Goal: Task Accomplishment & Management: Use online tool/utility

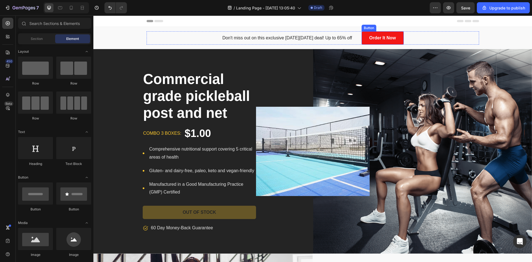
click at [398, 37] on link "Order It Now" at bounding box center [383, 37] width 42 height 13
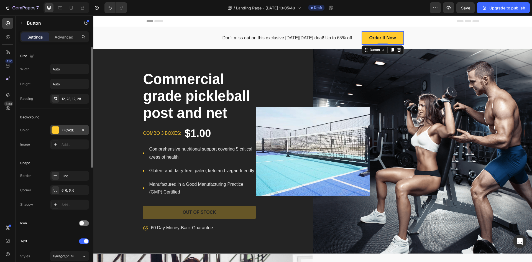
click at [60, 131] on div "FFCA2E" at bounding box center [69, 130] width 39 height 10
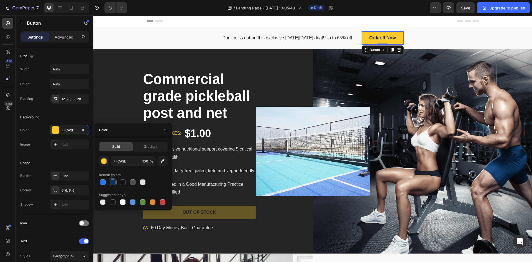
click at [109, 182] on div at bounding box center [112, 182] width 7 height 7
type input "0D3260"
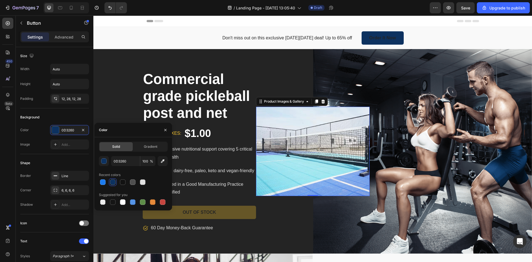
click at [351, 123] on img at bounding box center [313, 151] width 114 height 89
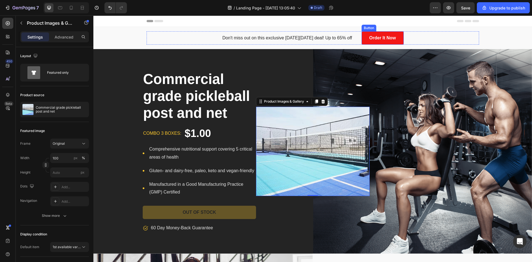
click at [396, 42] on link "Order It Now" at bounding box center [383, 37] width 42 height 13
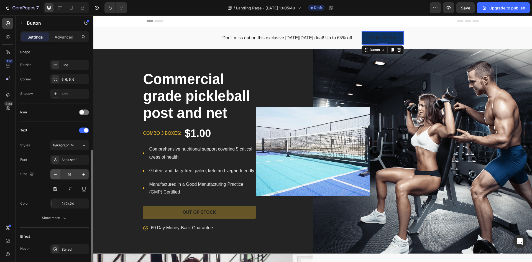
scroll to position [139, 0]
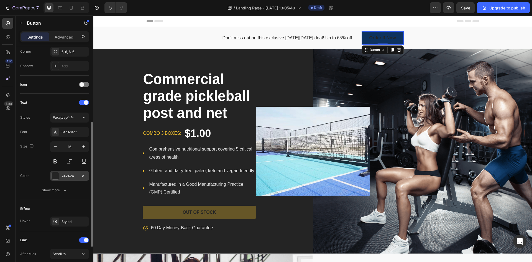
click at [57, 175] on div at bounding box center [55, 175] width 7 height 7
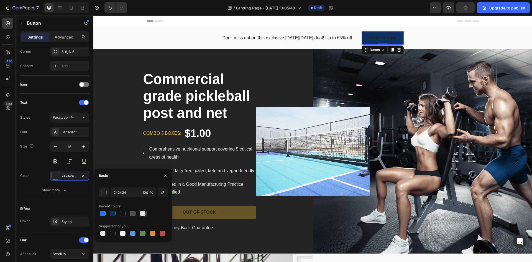
click at [141, 214] on div at bounding box center [143, 214] width 6 height 6
type input "E2E2E2"
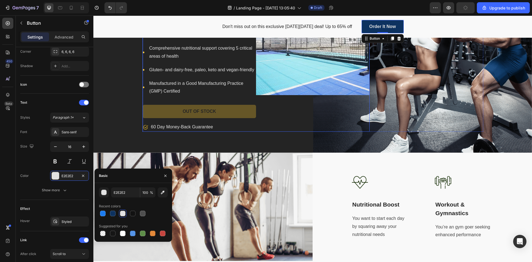
scroll to position [111, 0]
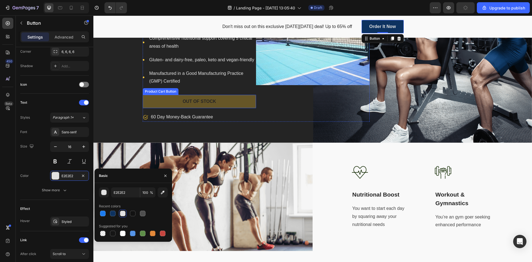
click at [226, 103] on button "Out of stock" at bounding box center [200, 101] width 114 height 13
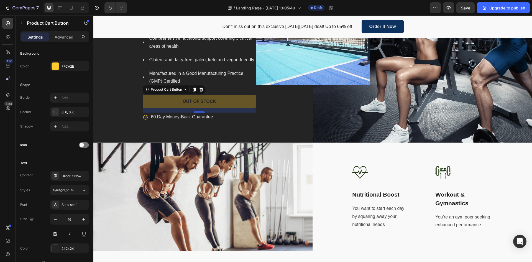
scroll to position [0, 0]
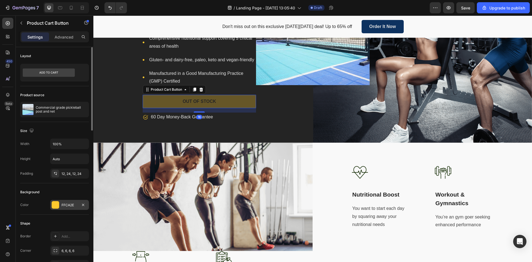
click at [62, 203] on div "FFCA2E" at bounding box center [70, 205] width 16 height 5
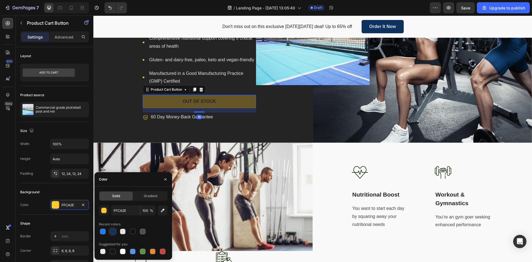
click at [110, 228] on div at bounding box center [112, 231] width 7 height 7
type input "0D3260"
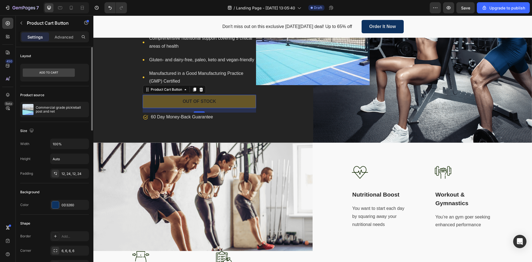
drag, startPoint x: 38, startPoint y: 211, endPoint x: 41, endPoint y: 209, distance: 3.2
click at [40, 210] on div "Background Color 0D3260" at bounding box center [54, 198] width 69 height 31
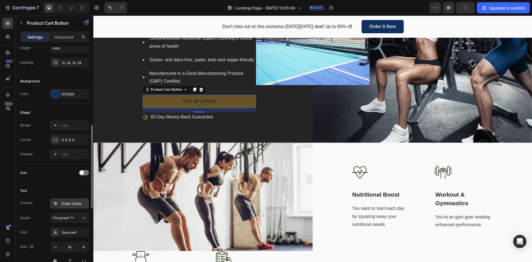
scroll to position [139, 0]
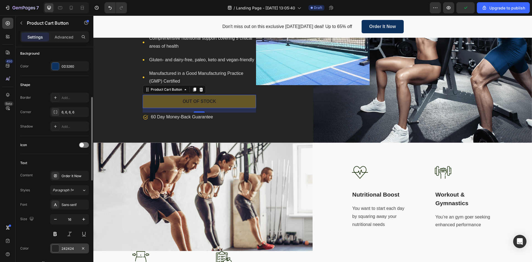
click at [56, 246] on div at bounding box center [55, 248] width 7 height 7
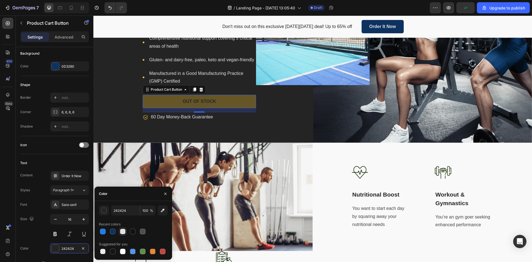
click at [123, 231] on div at bounding box center [123, 232] width 6 height 6
type input "E2E2E2"
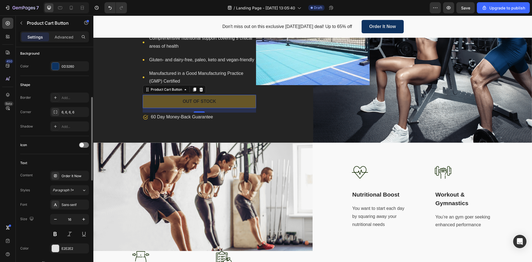
click at [36, 226] on div "Size 16" at bounding box center [54, 226] width 69 height 25
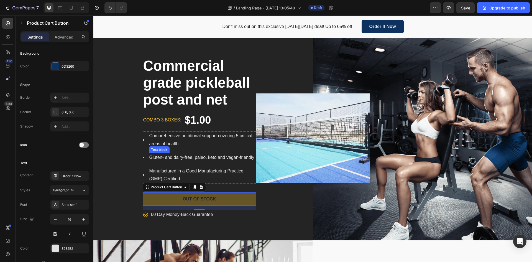
scroll to position [0, 0]
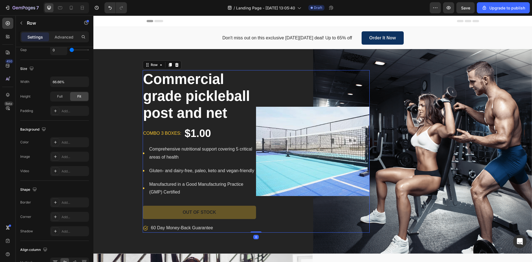
click at [272, 95] on div "Product Images & Gallery" at bounding box center [313, 151] width 114 height 162
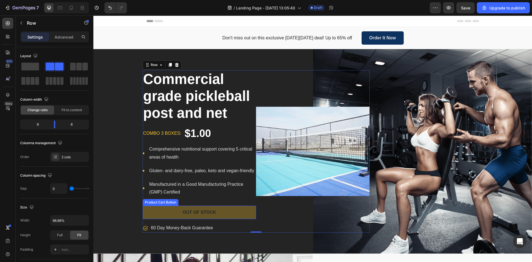
click at [240, 214] on button "Out of stock" at bounding box center [200, 212] width 114 height 13
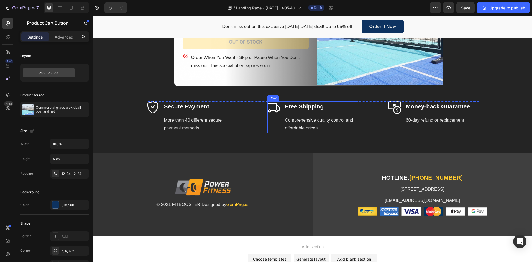
scroll to position [1748, 0]
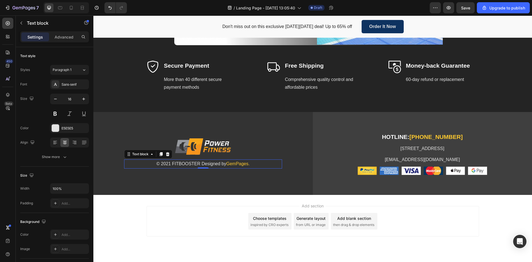
click at [263, 164] on p "© 2021 FITBOOSTER Designed by GemPages." at bounding box center [203, 164] width 157 height 8
click at [245, 165] on span "GemPages." at bounding box center [237, 163] width 23 height 5
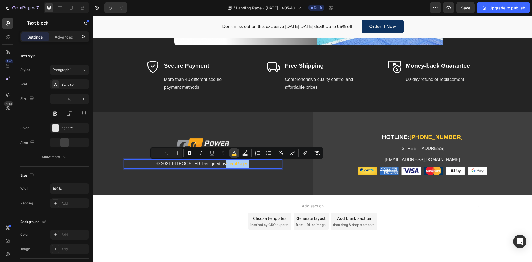
click at [234, 154] on icon "Editor contextual toolbar" at bounding box center [234, 153] width 6 height 6
type input "FFCA2E"
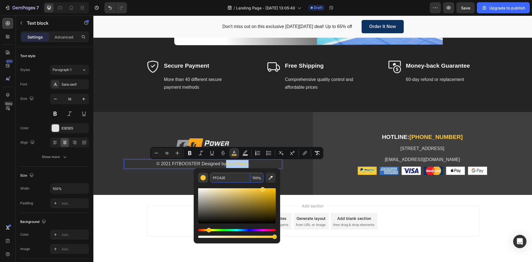
paste input "0D3260"
type input "0D3260"
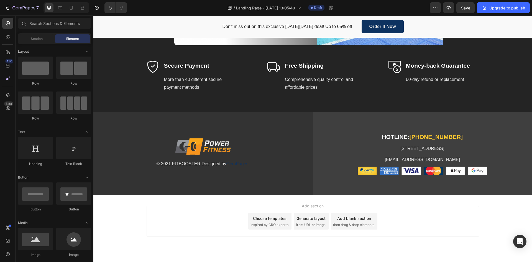
click at [320, 203] on span "Add section" at bounding box center [313, 206] width 26 height 6
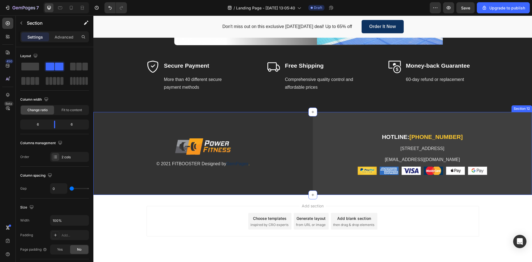
click at [300, 175] on div "Image © 2021 FITBOOSTER Designed by GemPages . Text block Row" at bounding box center [203, 153] width 220 height 83
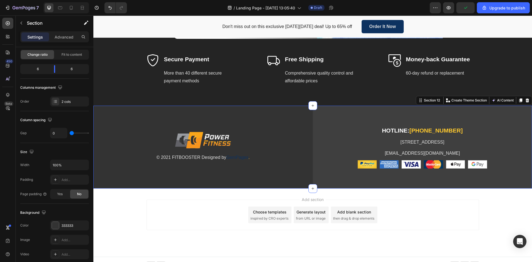
scroll to position [1761, 0]
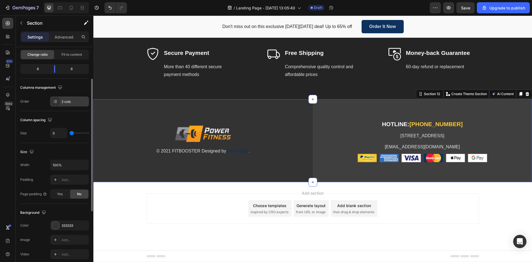
click at [71, 101] on div "2 cols" at bounding box center [75, 101] width 26 height 5
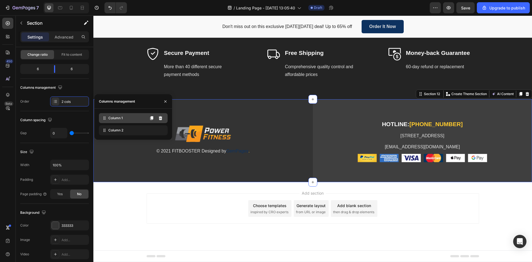
click at [106, 120] on icon at bounding box center [105, 118] width 6 height 6
click at [120, 119] on span "Column 1" at bounding box center [115, 118] width 14 height 5
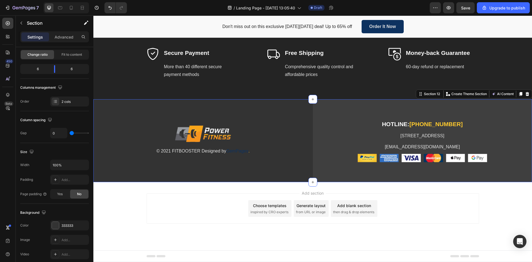
click at [293, 159] on div "Image © 2021 FITBOOSTER Designed by GemPages . Text block Row" at bounding box center [203, 140] width 220 height 83
click at [424, 93] on div "Section 12" at bounding box center [432, 93] width 18 height 5
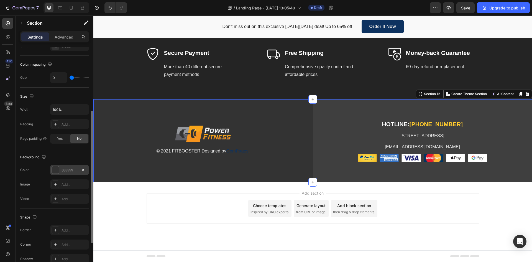
click at [54, 170] on div at bounding box center [55, 169] width 7 height 7
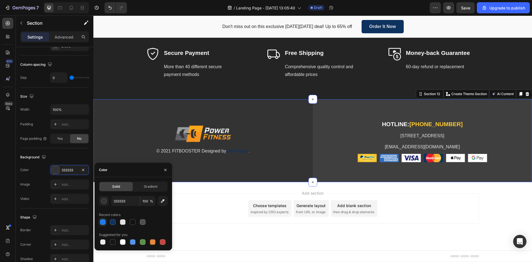
click at [101, 223] on div at bounding box center [103, 222] width 6 height 6
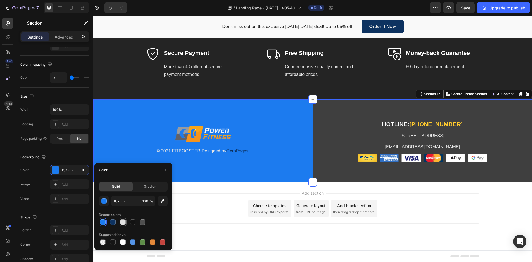
click at [125, 221] on div at bounding box center [123, 222] width 6 height 6
type input "E2E2E2"
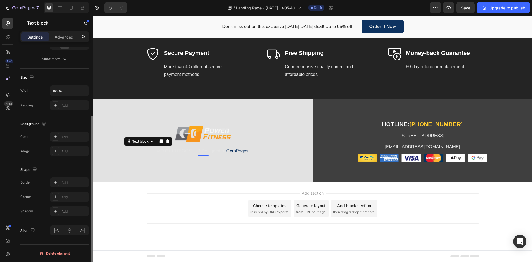
scroll to position [0, 0]
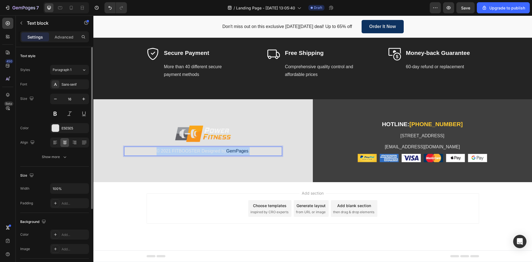
click at [198, 151] on p "© 2021 FITBOOSTER Designed by GemPages ." at bounding box center [203, 151] width 157 height 8
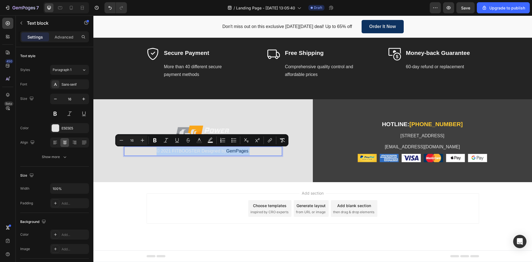
drag, startPoint x: 223, startPoint y: 147, endPoint x: 222, endPoint y: 151, distance: 4.8
click at [222, 148] on div "© 2021 FITBOOSTER Designed by GemPages ." at bounding box center [203, 151] width 158 height 9
drag, startPoint x: 223, startPoint y: 149, endPoint x: 227, endPoint y: 158, distance: 9.8
click at [224, 149] on p "© 2021 FITBOOSTER Designed by GemPages ." at bounding box center [203, 151] width 157 height 8
drag, startPoint x: 256, startPoint y: 154, endPoint x: 251, endPoint y: 167, distance: 13.8
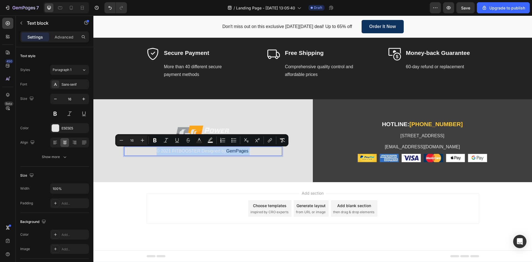
click at [256, 155] on div "© 2021 FITBOOSTER Designed by GemPages ." at bounding box center [203, 151] width 158 height 9
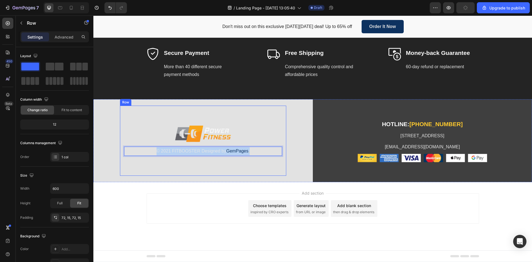
click at [245, 170] on div "Image © 2021 FITBOOSTER Designed by GemPages . Text block 0 Row" at bounding box center [203, 141] width 166 height 70
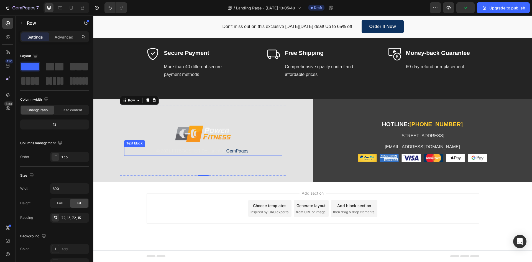
click at [224, 153] on p "© 2021 FITBOOSTER Designed by GemPages ." at bounding box center [203, 151] width 157 height 8
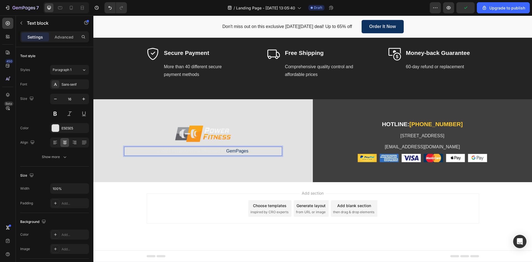
click at [222, 150] on p "© 2021 FITBOOSTER Designed by GemPages ." at bounding box center [203, 151] width 157 height 8
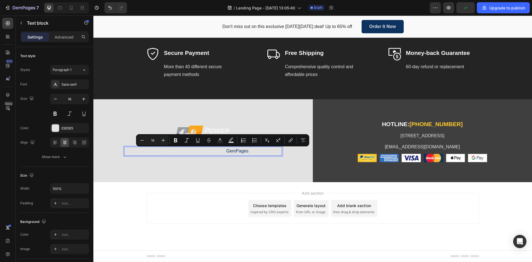
click at [222, 152] on p "© 2021 FITBOOSTER Designed by GemPages ." at bounding box center [203, 151] width 157 height 8
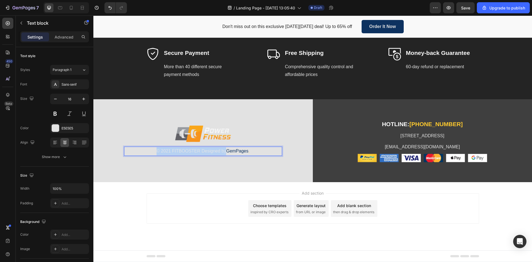
drag, startPoint x: 224, startPoint y: 151, endPoint x: 143, endPoint y: 152, distance: 81.2
click at [143, 152] on p "© 2021 FITBOOSTER Designed by GemPages ." at bounding box center [203, 151] width 157 height 8
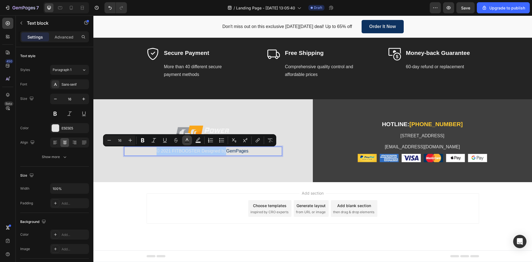
click at [185, 143] on rect "Editor contextual toolbar" at bounding box center [187, 142] width 5 height 1
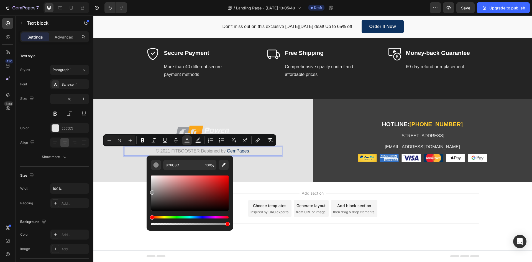
drag, startPoint x: 247, startPoint y: 197, endPoint x: 141, endPoint y: 196, distance: 105.6
type input "595959"
drag, startPoint x: 246, startPoint y: 209, endPoint x: 146, endPoint y: 199, distance: 101.1
click at [111, 204] on div "Add section Choose templates inspired by CRO experts Generate layout from URL o…" at bounding box center [312, 216] width 439 height 68
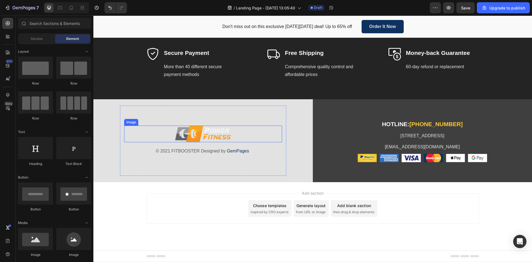
drag, startPoint x: 201, startPoint y: 132, endPoint x: 196, endPoint y: 132, distance: 4.4
click at [200, 131] on img at bounding box center [203, 134] width 56 height 17
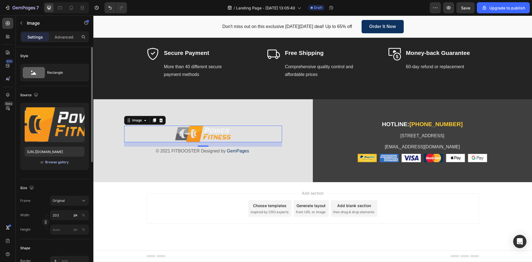
click at [55, 163] on div "Browse gallery" at bounding box center [57, 162] width 24 height 5
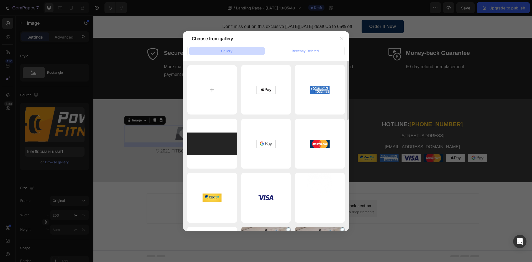
click at [222, 83] on input "file" at bounding box center [212, 90] width 50 height 50
type input "C:\fakepath\ChatGPT_Image_[DATE]_20__2025__09_32_38_AM-removebg-preview-Picsart…"
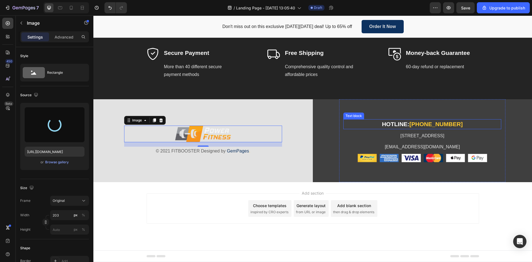
click at [432, 123] on span "[PHONE_NUMBER]" at bounding box center [436, 124] width 53 height 6
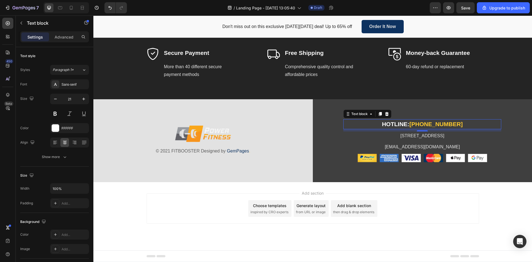
click at [432, 123] on span "[PHONE_NUMBER]" at bounding box center [436, 124] width 53 height 6
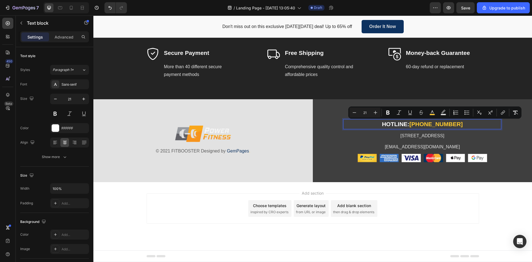
click at [468, 122] on p "HOTLINE: [PHONE_NUMBER]" at bounding box center [422, 124] width 157 height 9
drag, startPoint x: 450, startPoint y: 126, endPoint x: 412, endPoint y: 129, distance: 38.1
click at [412, 129] on div "HOTLINE: [PHONE_NUMBER] Text block 8 [STREET_ADDRESS] Text block [EMAIL_ADDRESS…" at bounding box center [422, 140] width 158 height 43
click at [434, 113] on icon "Editor contextual toolbar" at bounding box center [431, 113] width 6 height 6
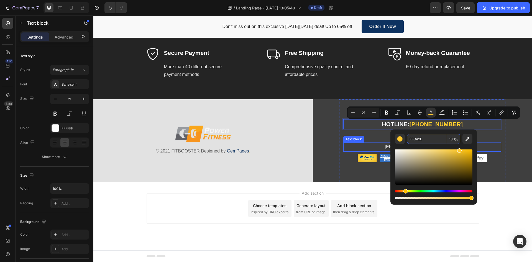
paste input "0D3260"
type input "0D3260"
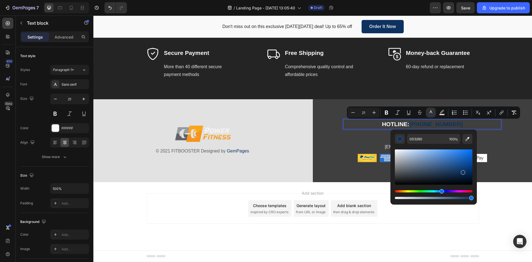
click at [471, 147] on div "Editor contextual toolbar" at bounding box center [434, 172] width 78 height 56
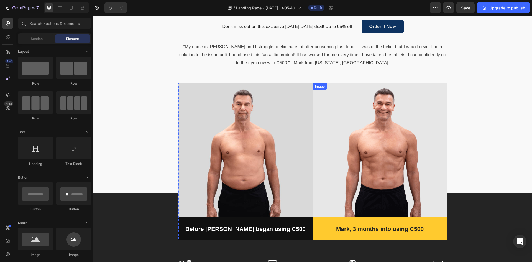
scroll to position [751, 0]
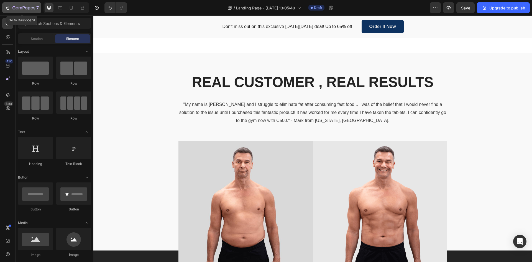
click at [6, 4] on button "7" at bounding box center [21, 7] width 39 height 11
